Goal: Information Seeking & Learning: Learn about a topic

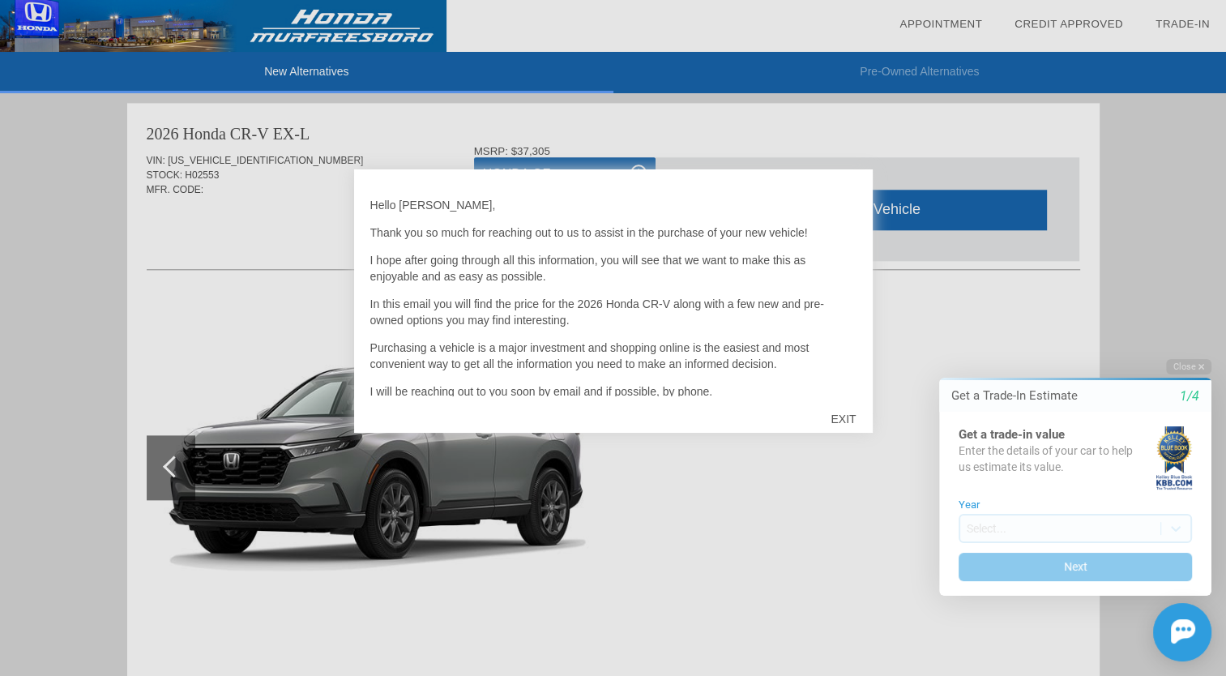
scroll to position [1656, 0]
click at [845, 419] on div "EXIT" at bounding box center [843, 419] width 58 height 49
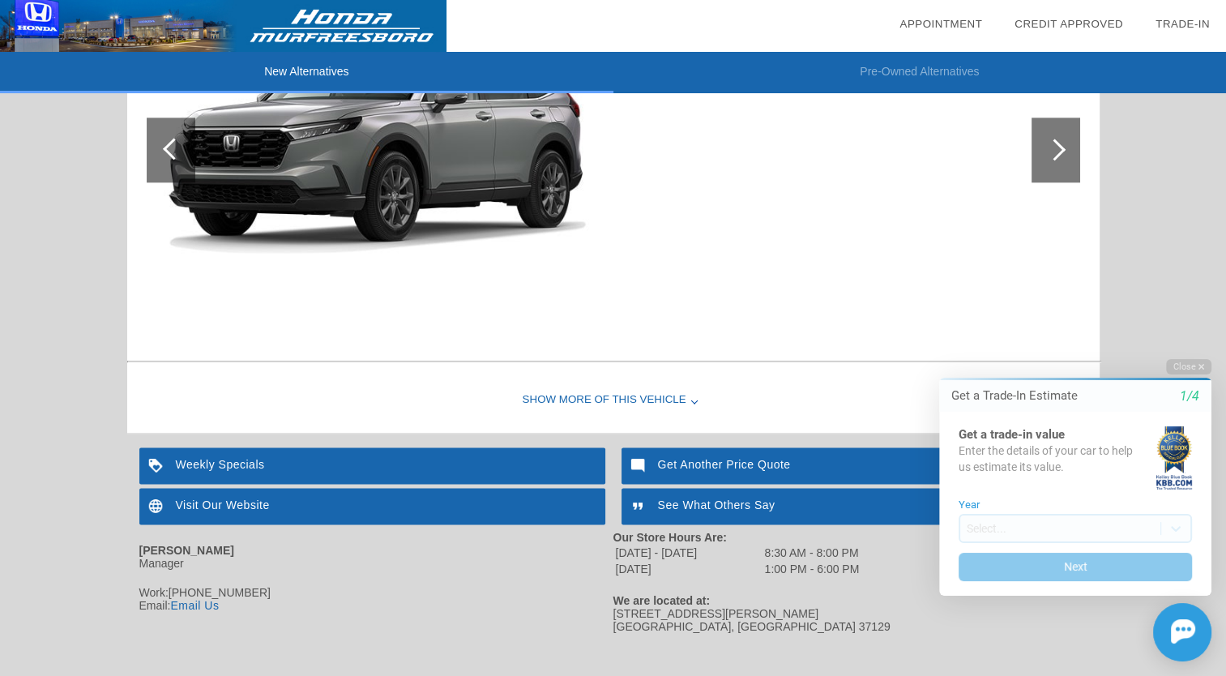
scroll to position [1994, 0]
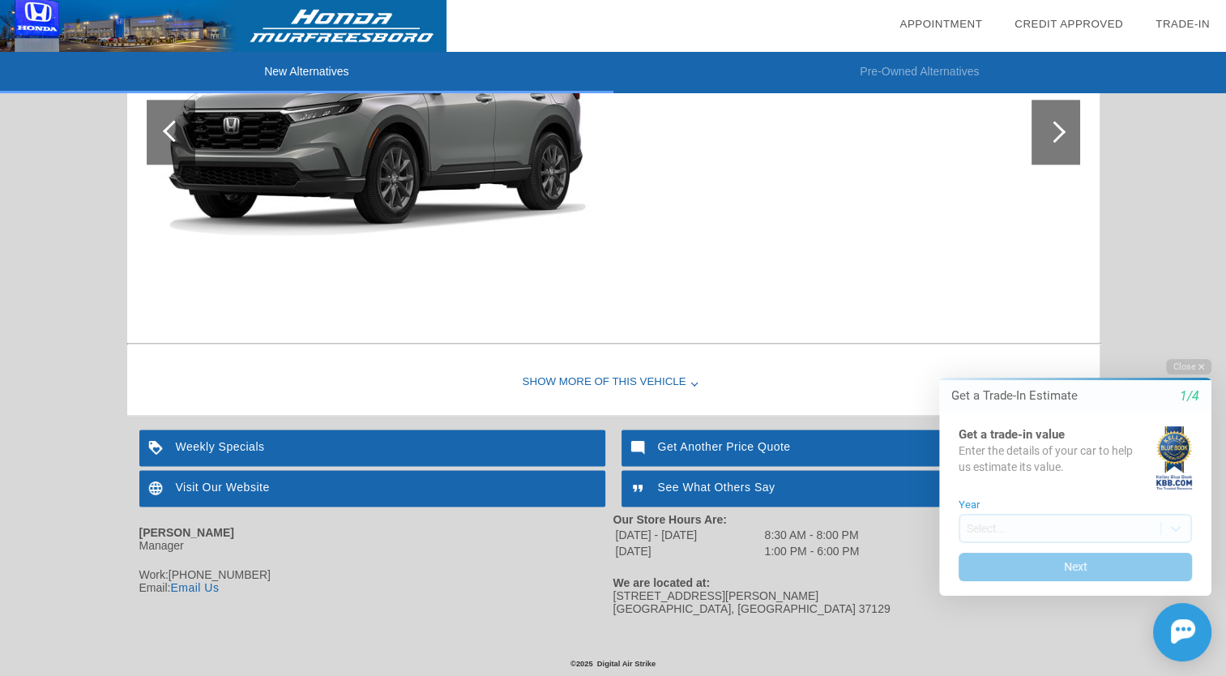
click at [622, 373] on div "Show More of this Vehicle" at bounding box center [613, 382] width 972 height 65
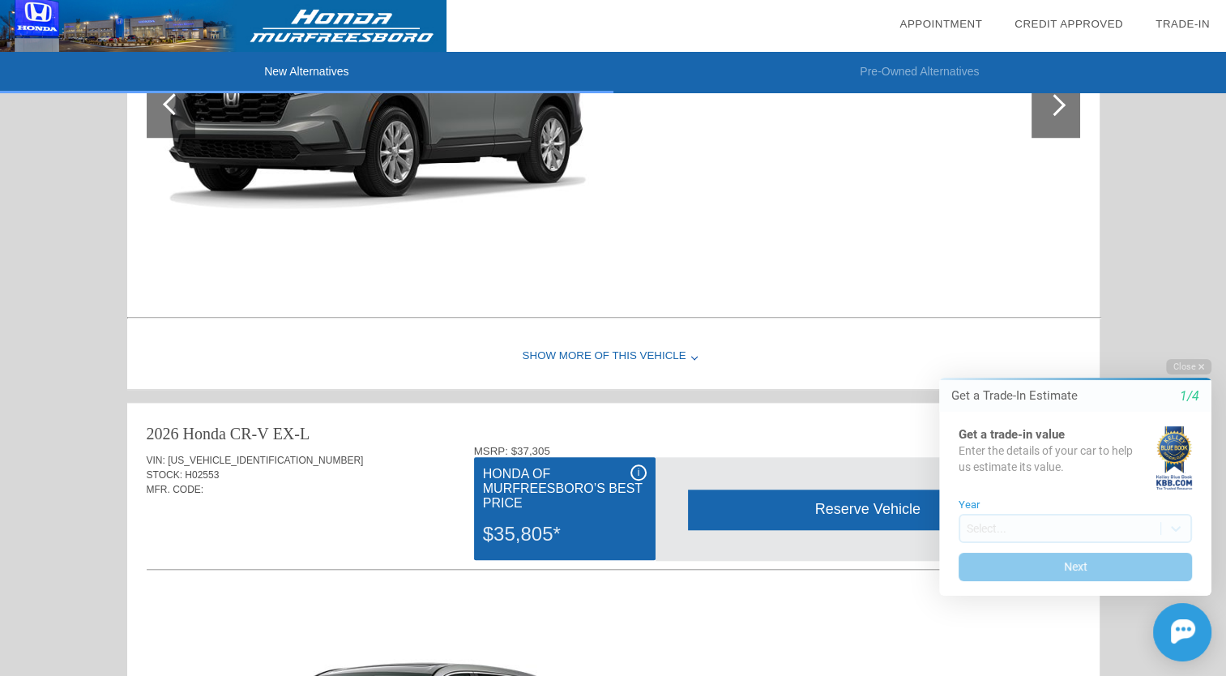
scroll to position [1354, 0]
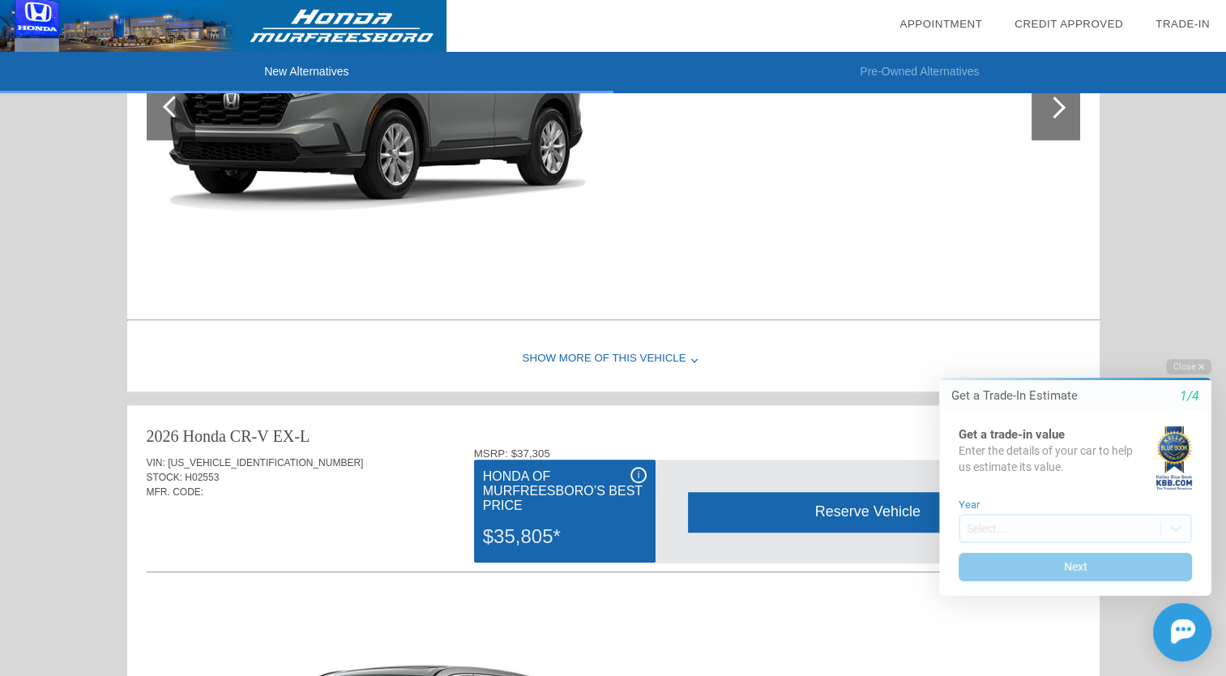
click at [624, 356] on div "Show More of this Vehicle" at bounding box center [613, 358] width 972 height 65
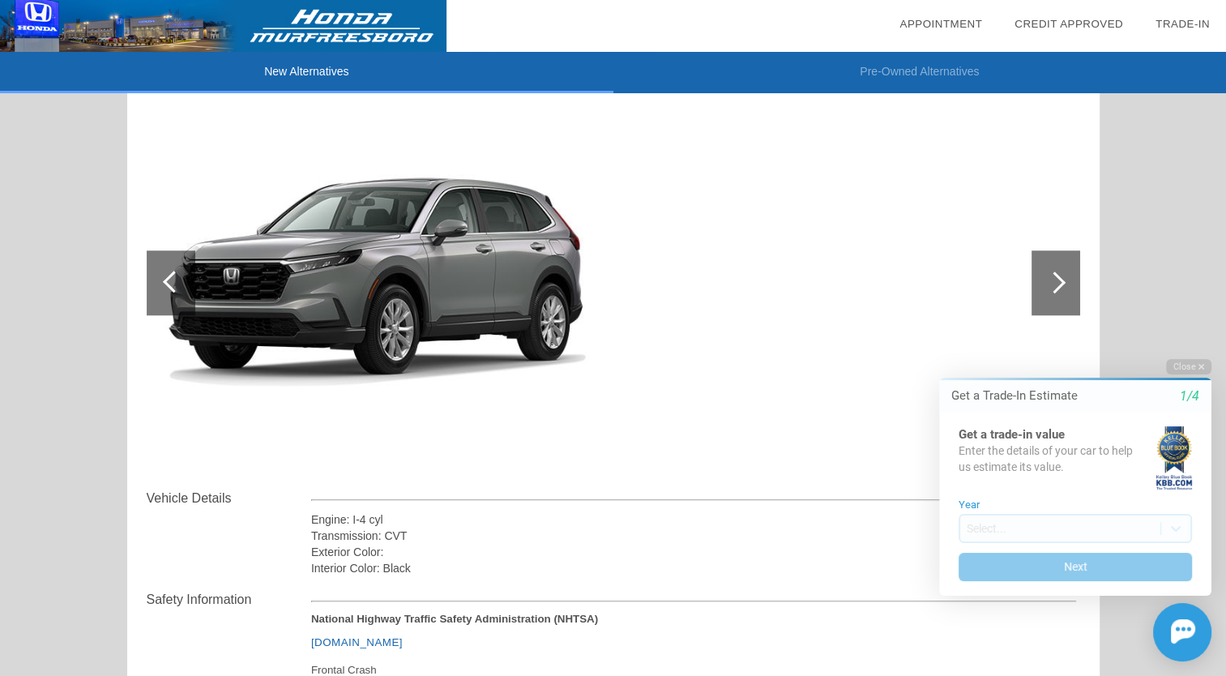
scroll to position [1192, 0]
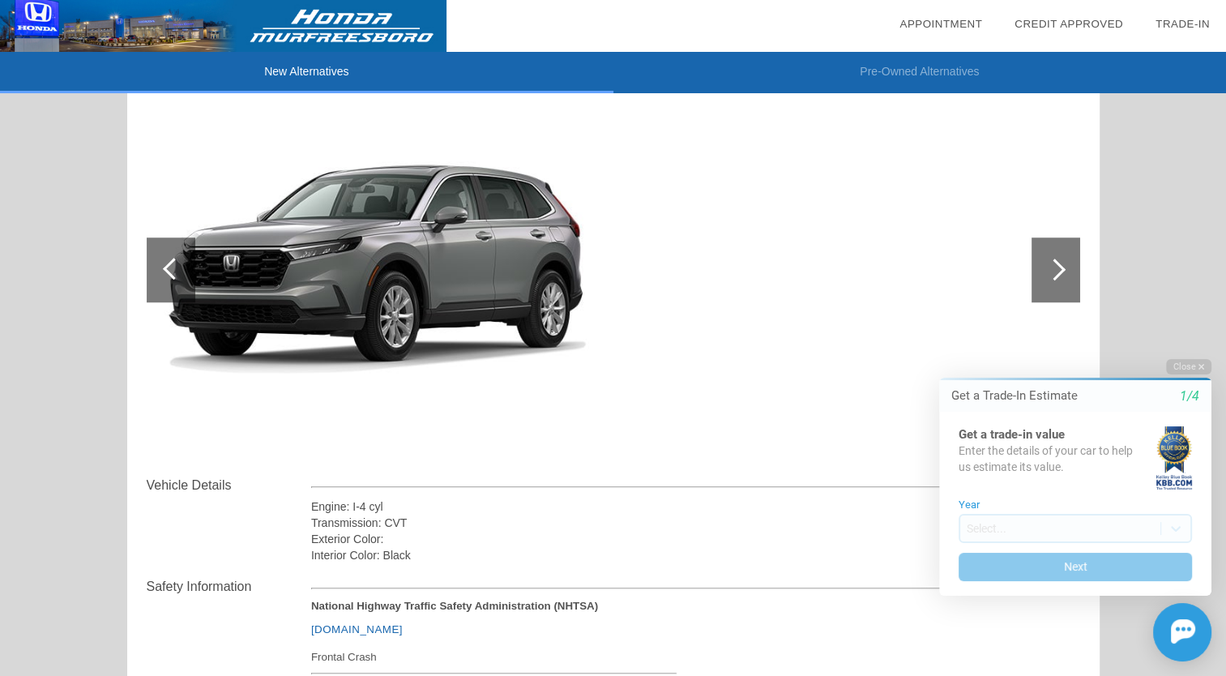
click at [1074, 283] on div at bounding box center [1055, 269] width 49 height 65
click at [1044, 268] on div at bounding box center [1054, 269] width 22 height 22
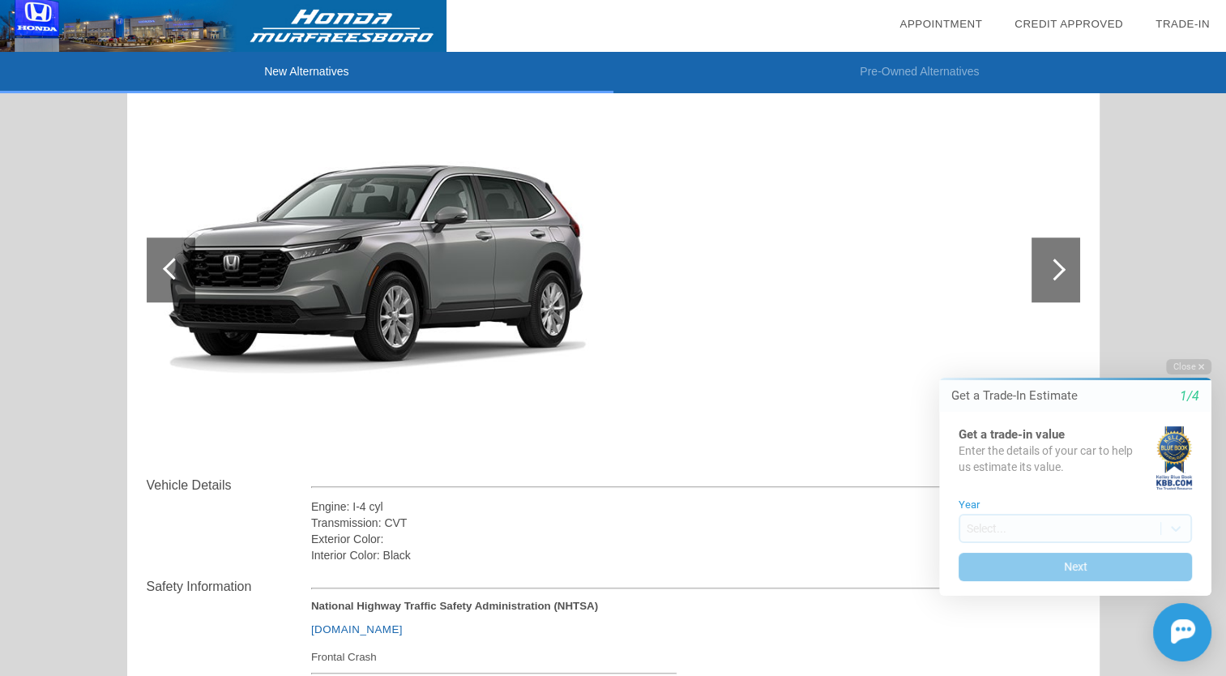
click at [1044, 268] on div at bounding box center [1054, 269] width 22 height 22
